Goal: Information Seeking & Learning: Learn about a topic

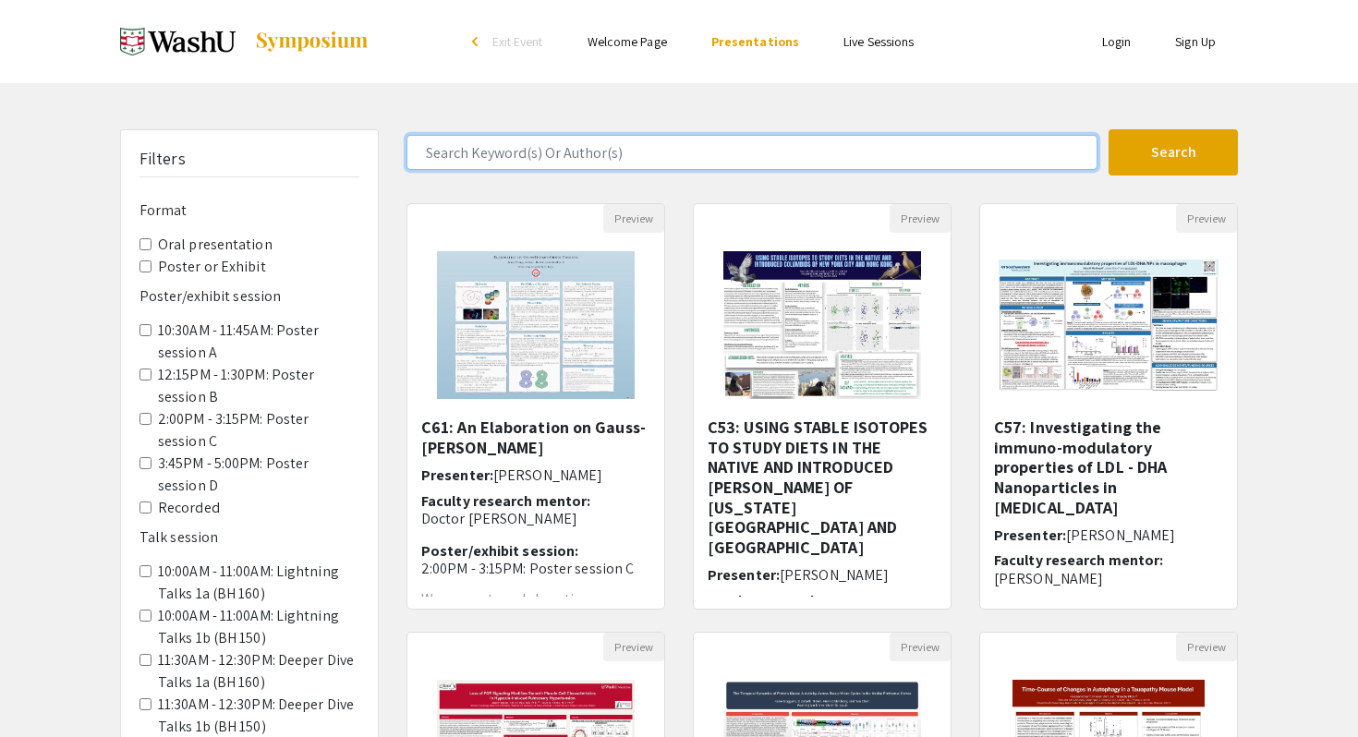
click at [636, 162] on input "Search Keyword(s) Or Author(s)" at bounding box center [751, 152] width 691 height 35
type input "[PERSON_NAME]"
click at [1109, 129] on button "Search" at bounding box center [1173, 152] width 129 height 46
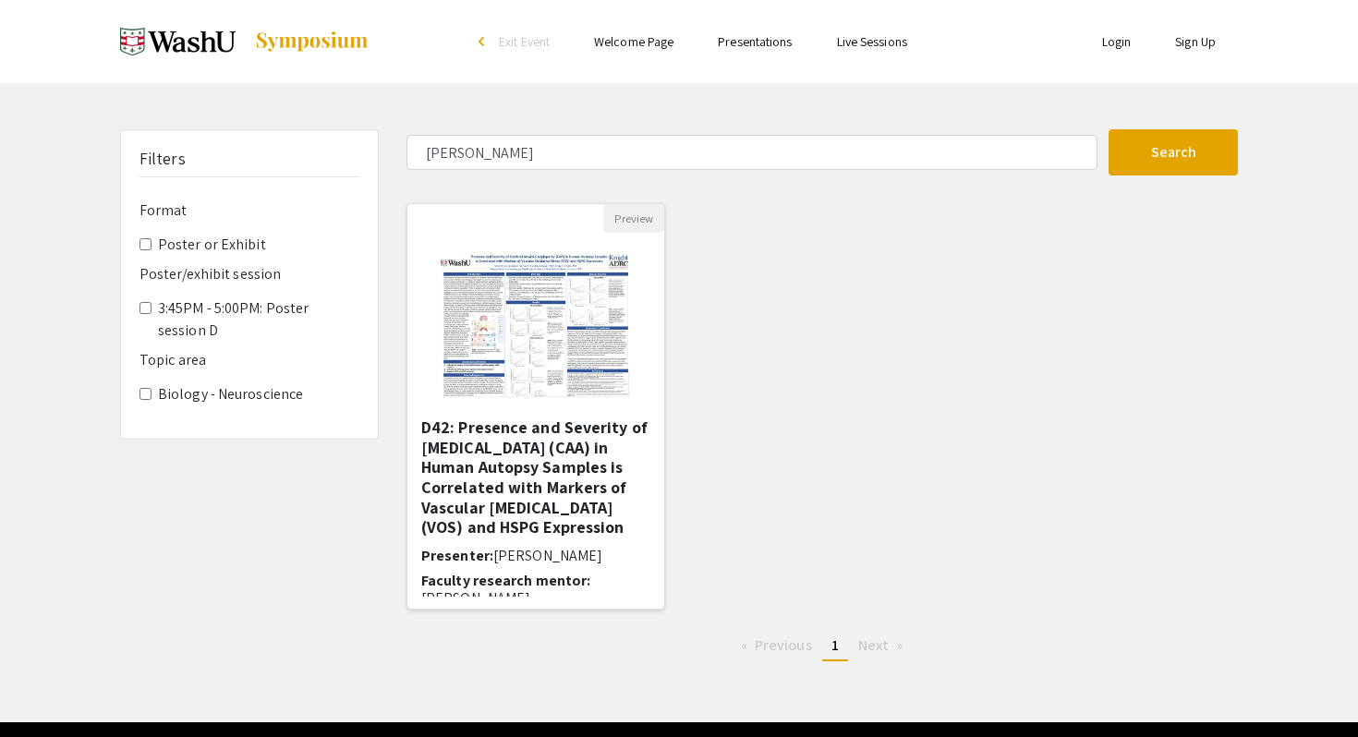
click at [573, 454] on h5 "D42: Presence and Severity of [MEDICAL_DATA] (CAA) in Human Autopsy Samples is …" at bounding box center [535, 478] width 229 height 120
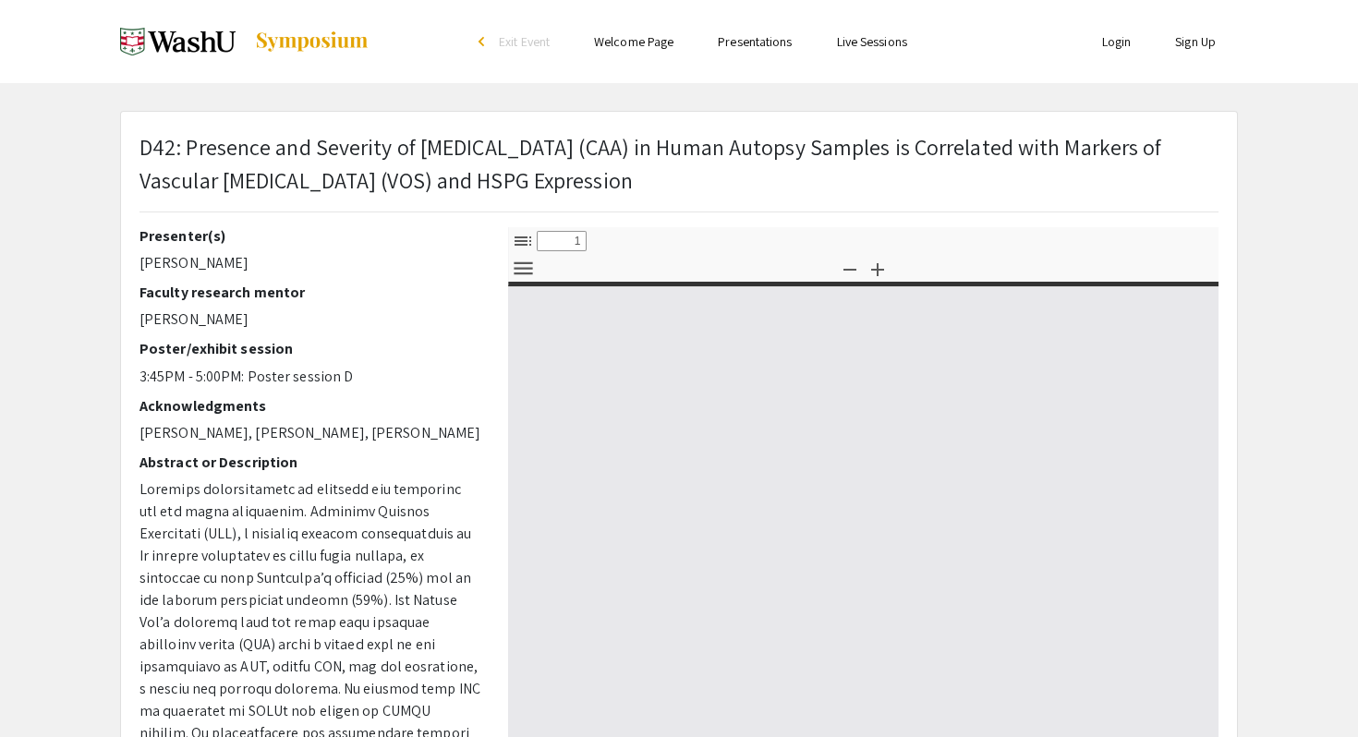
select select "custom"
type input "0"
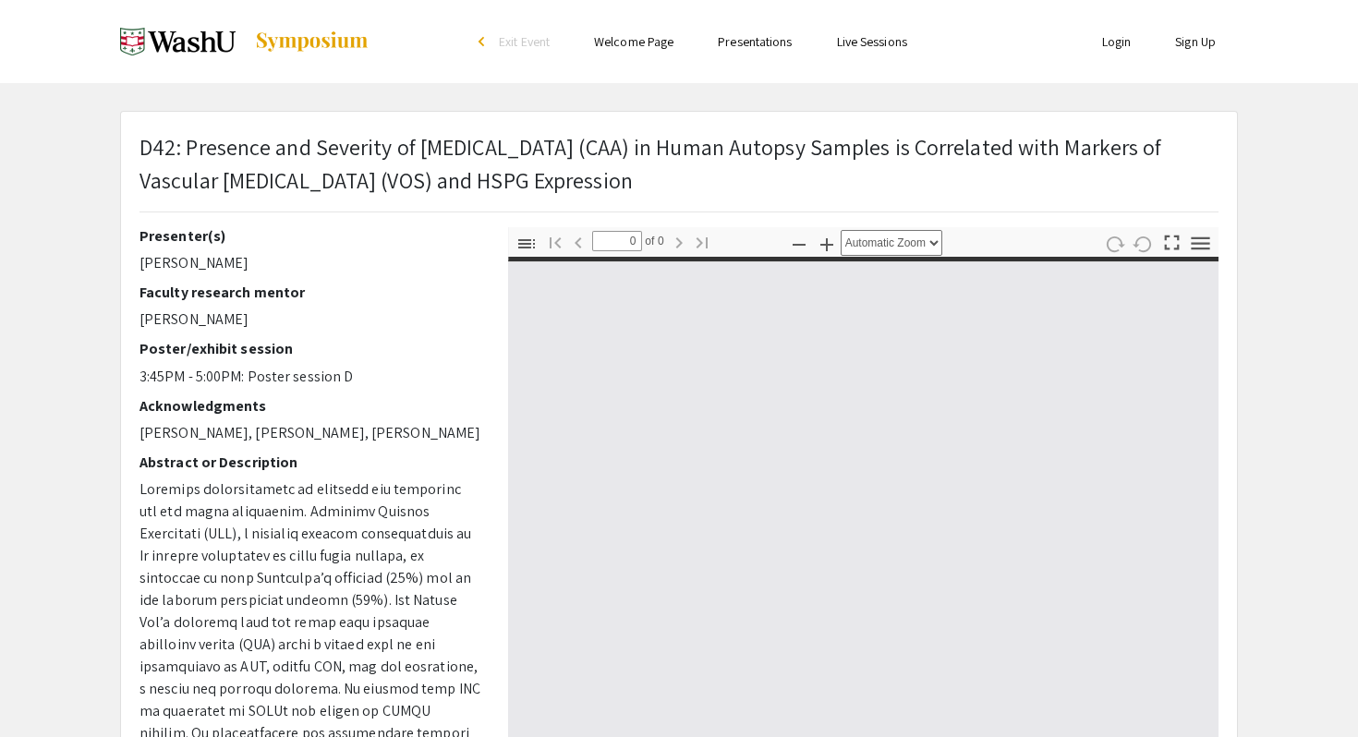
select select "custom"
type input "1"
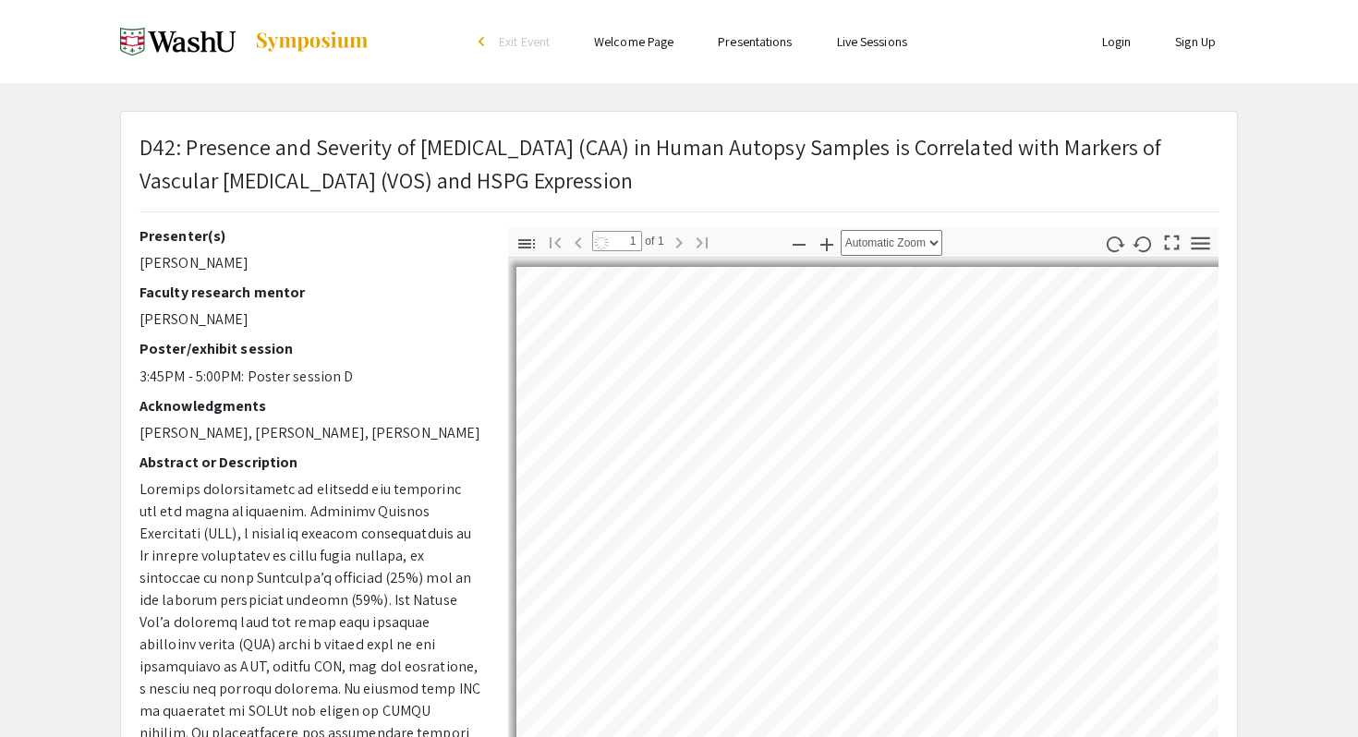
select select "custom"
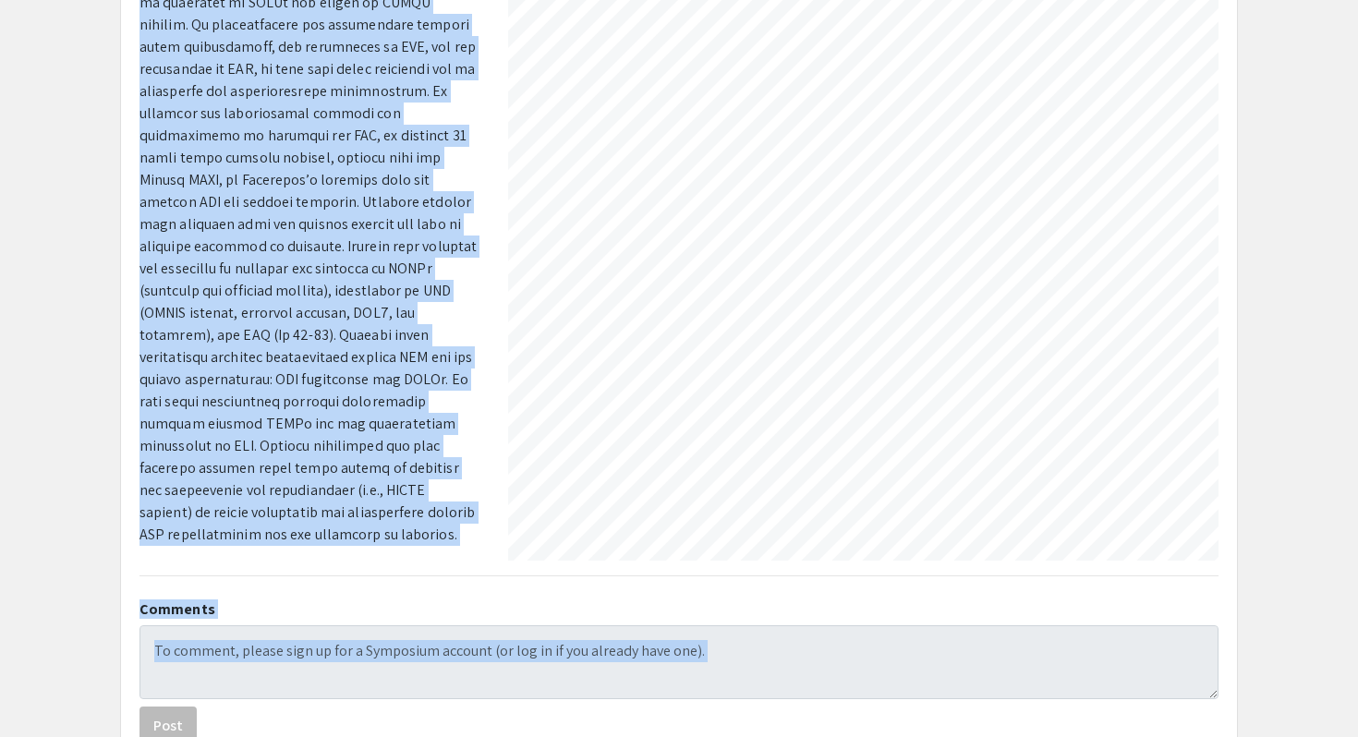
scroll to position [335, 0]
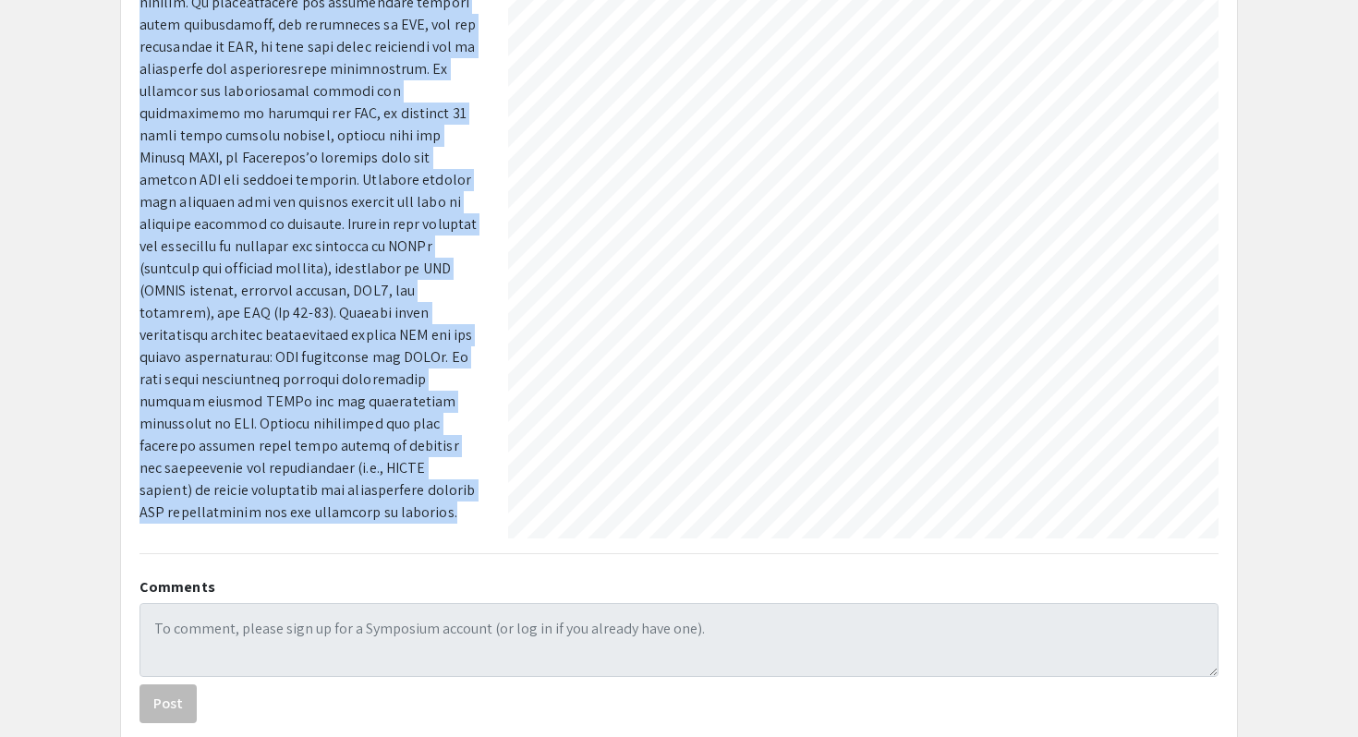
drag, startPoint x: 140, startPoint y: 86, endPoint x: 416, endPoint y: 506, distance: 502.4
click at [416, 507] on p at bounding box center [309, 136] width 341 height 776
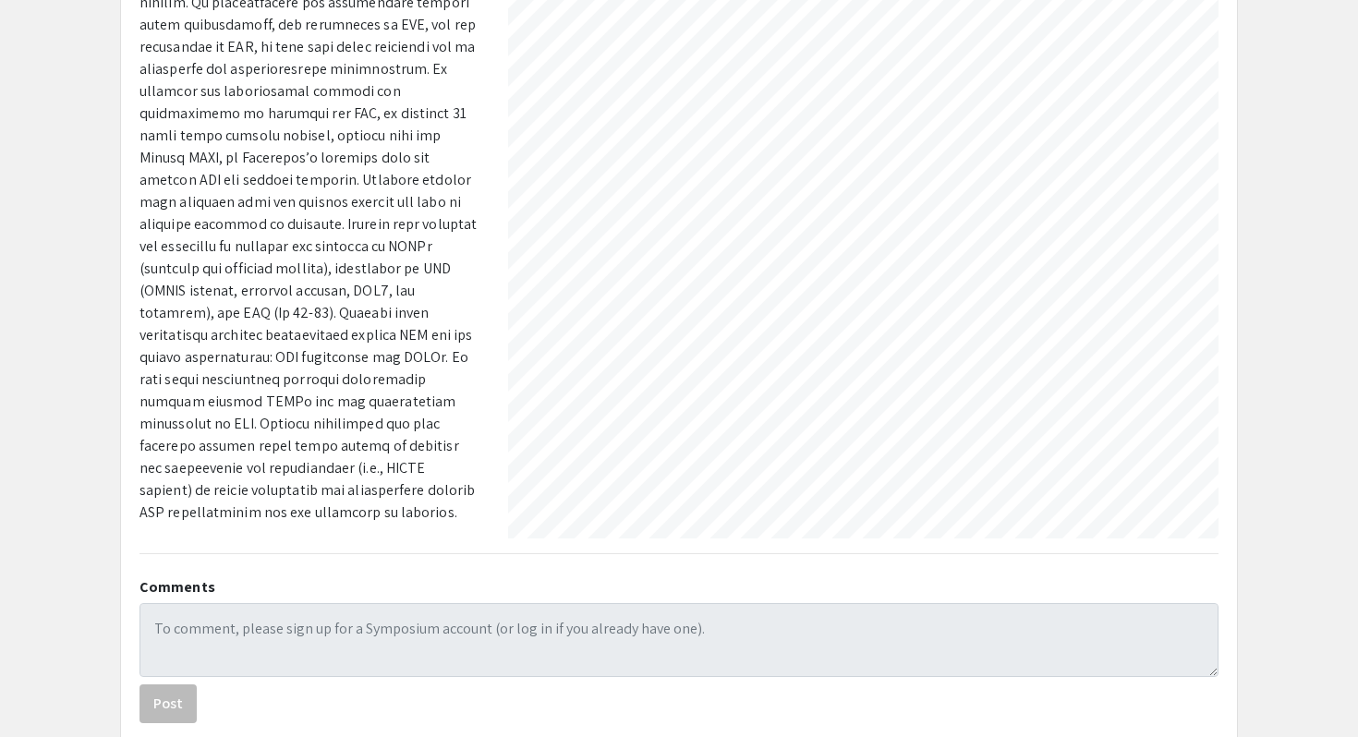
click at [329, 385] on p at bounding box center [309, 136] width 341 height 776
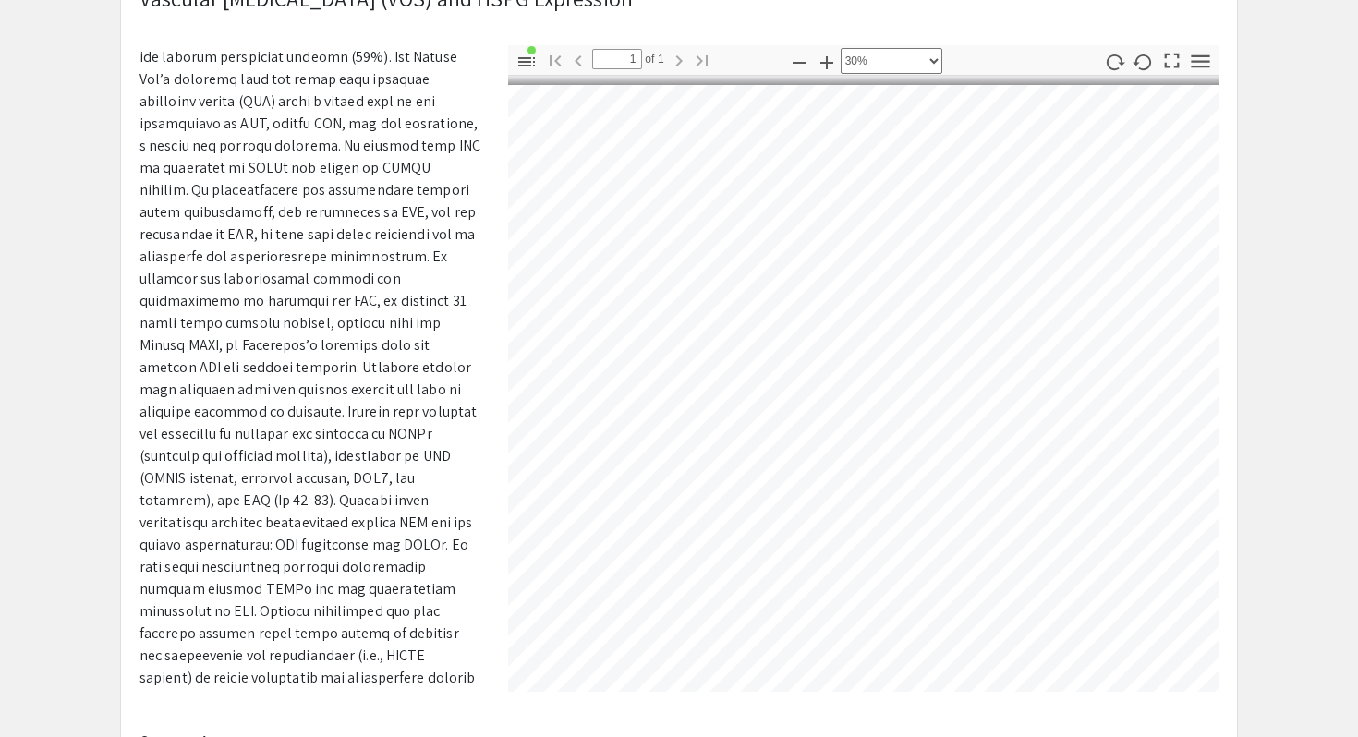
scroll to position [365, 0]
